Goal: Check status: Check status

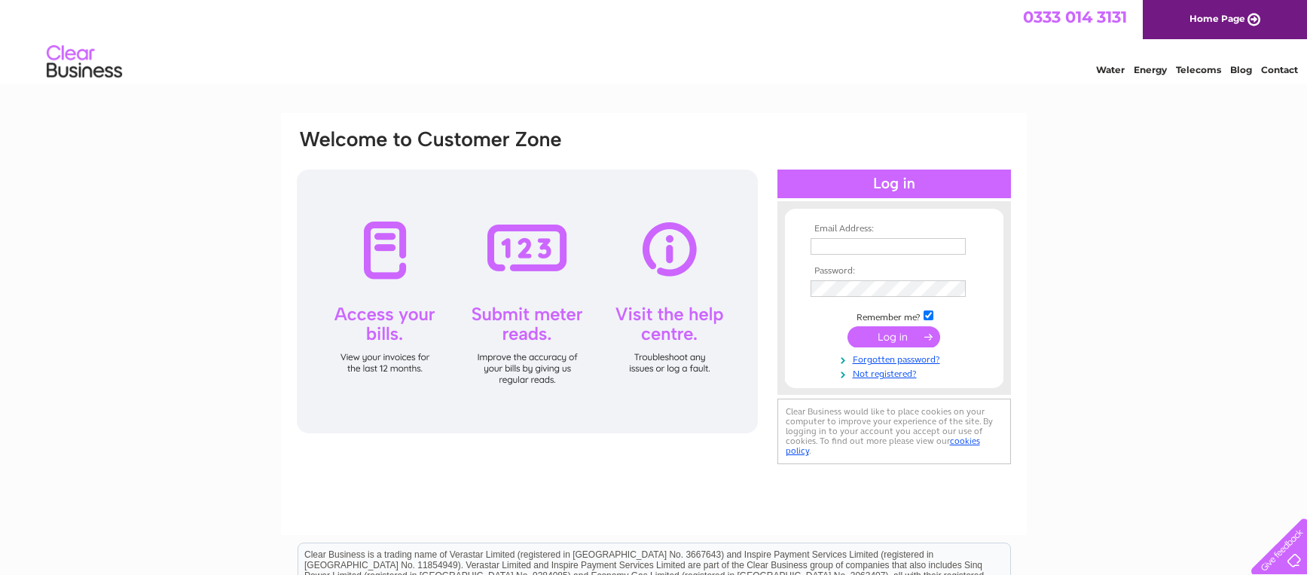
type input "Donaldtaylor45@outlook.com"
drag, startPoint x: 888, startPoint y: 335, endPoint x: 893, endPoint y: 342, distance: 8.1
click at [893, 342] on input "submit" at bounding box center [894, 336] width 93 height 21
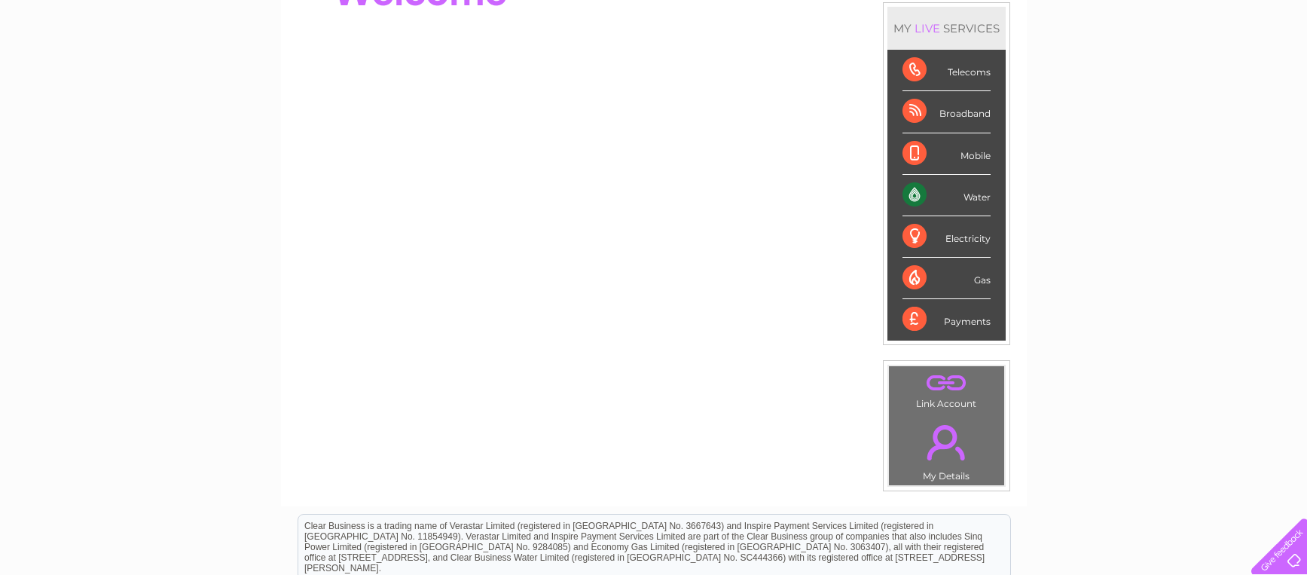
scroll to position [226, 0]
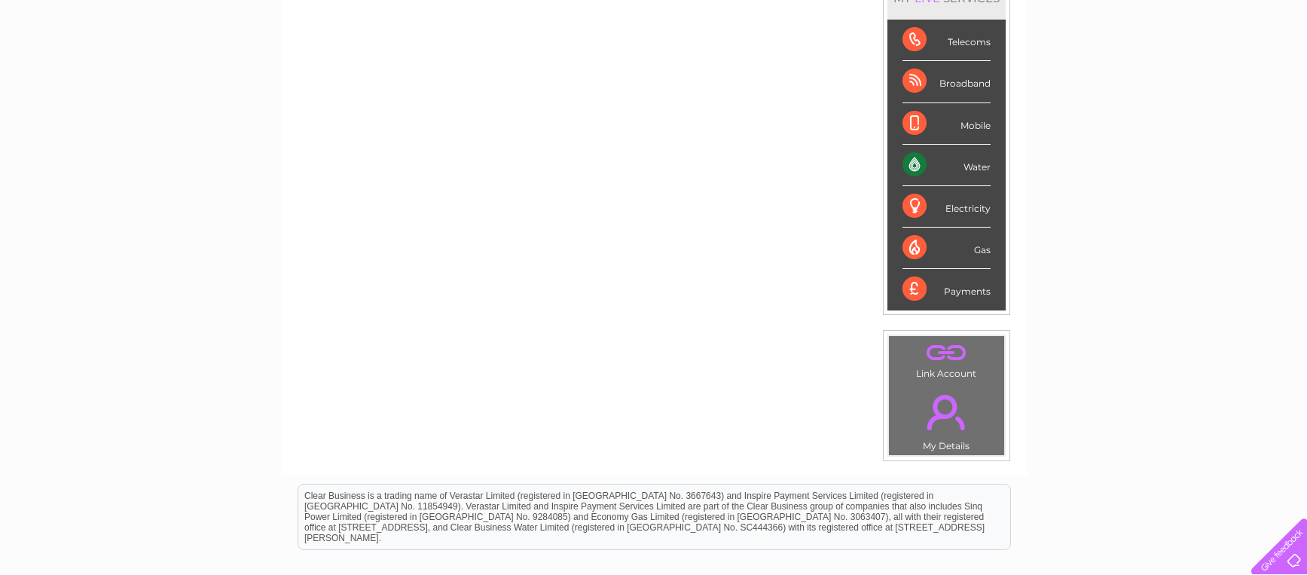
click at [908, 168] on div "Water" at bounding box center [947, 165] width 88 height 41
click at [911, 164] on div "Water" at bounding box center [947, 165] width 88 height 41
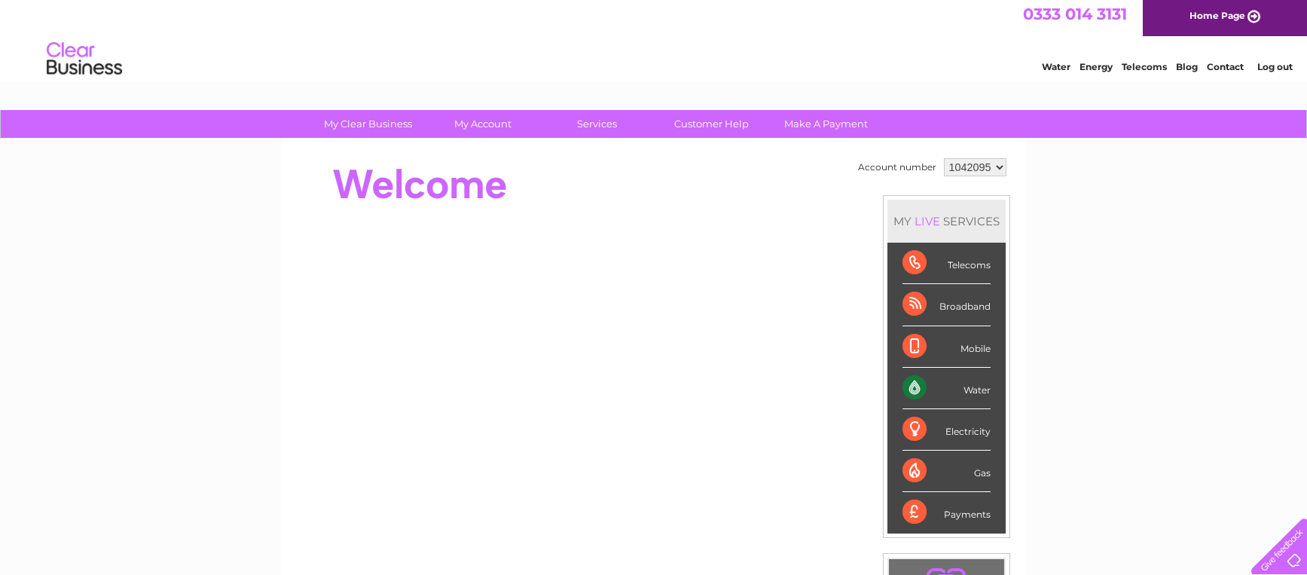
scroll to position [0, 0]
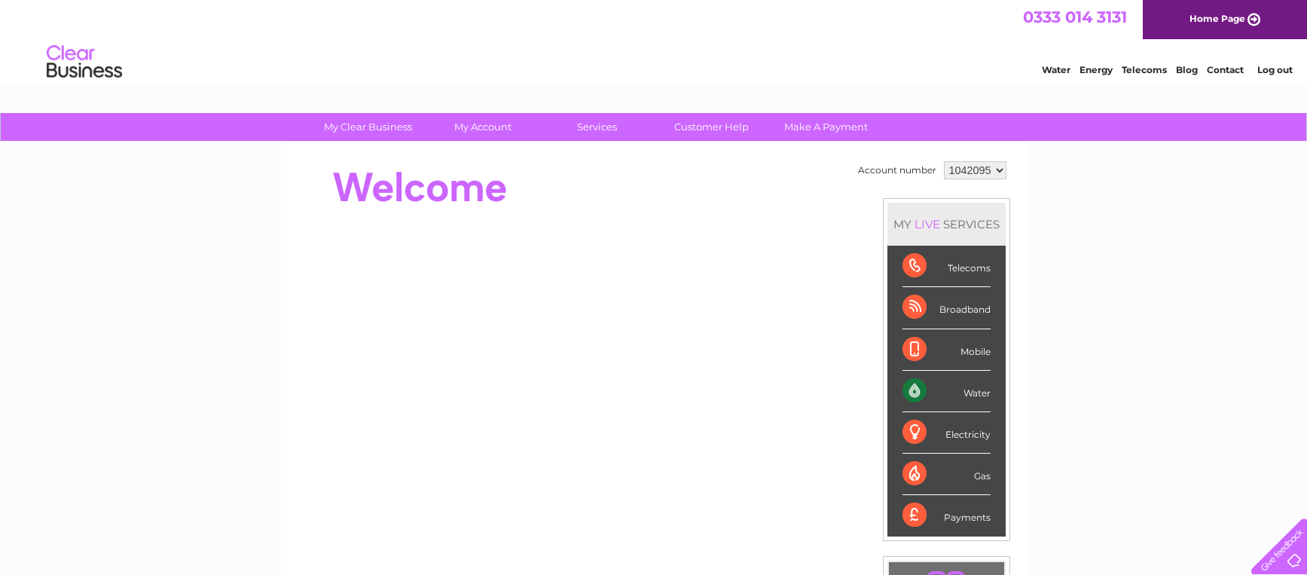
click at [974, 170] on select "1042095" at bounding box center [975, 170] width 63 height 18
click at [944, 161] on select "1042095" at bounding box center [975, 170] width 63 height 18
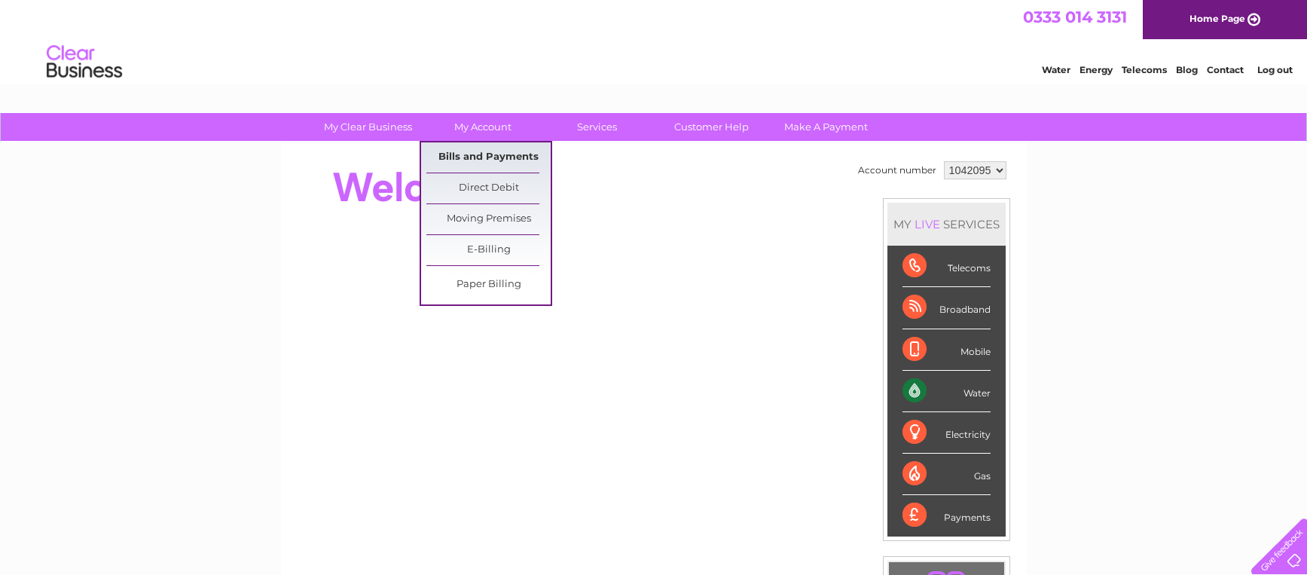
click at [468, 157] on link "Bills and Payments" at bounding box center [488, 157] width 124 height 30
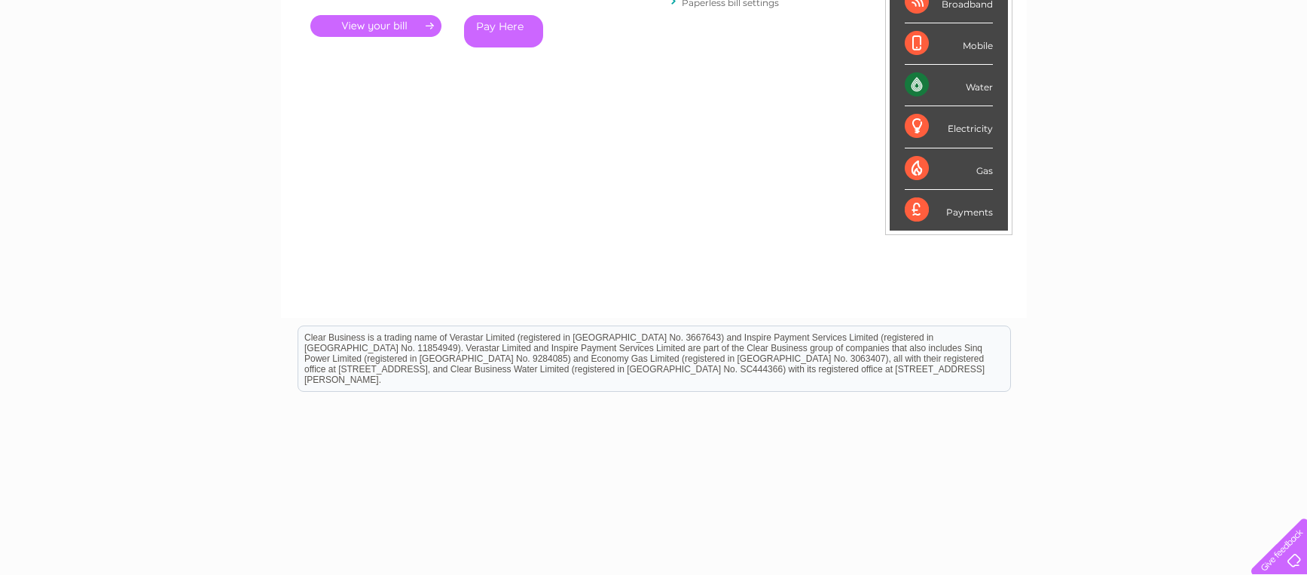
scroll to position [335, 0]
